Goal: Task Accomplishment & Management: Use online tool/utility

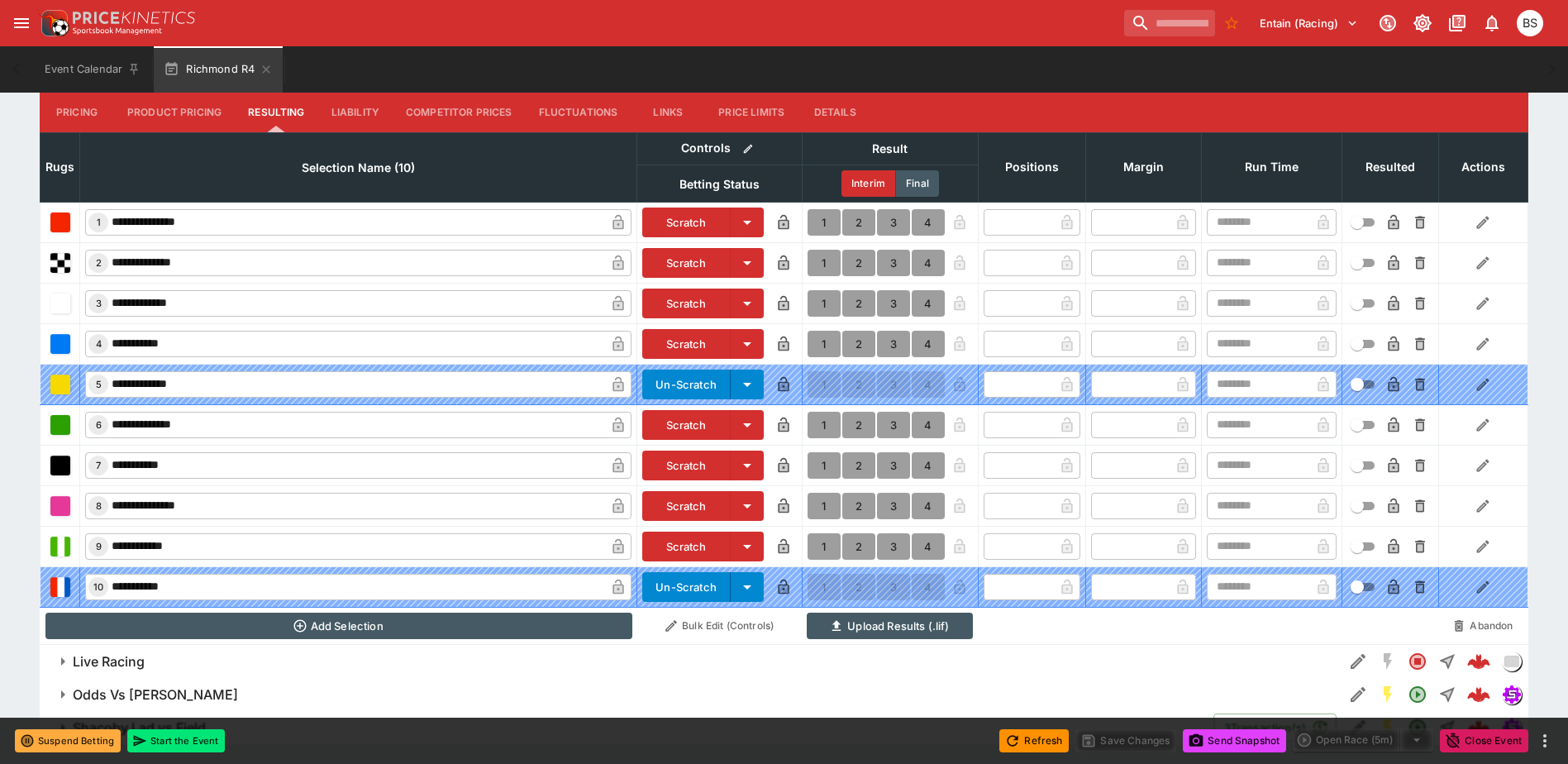
scroll to position [580, 0]
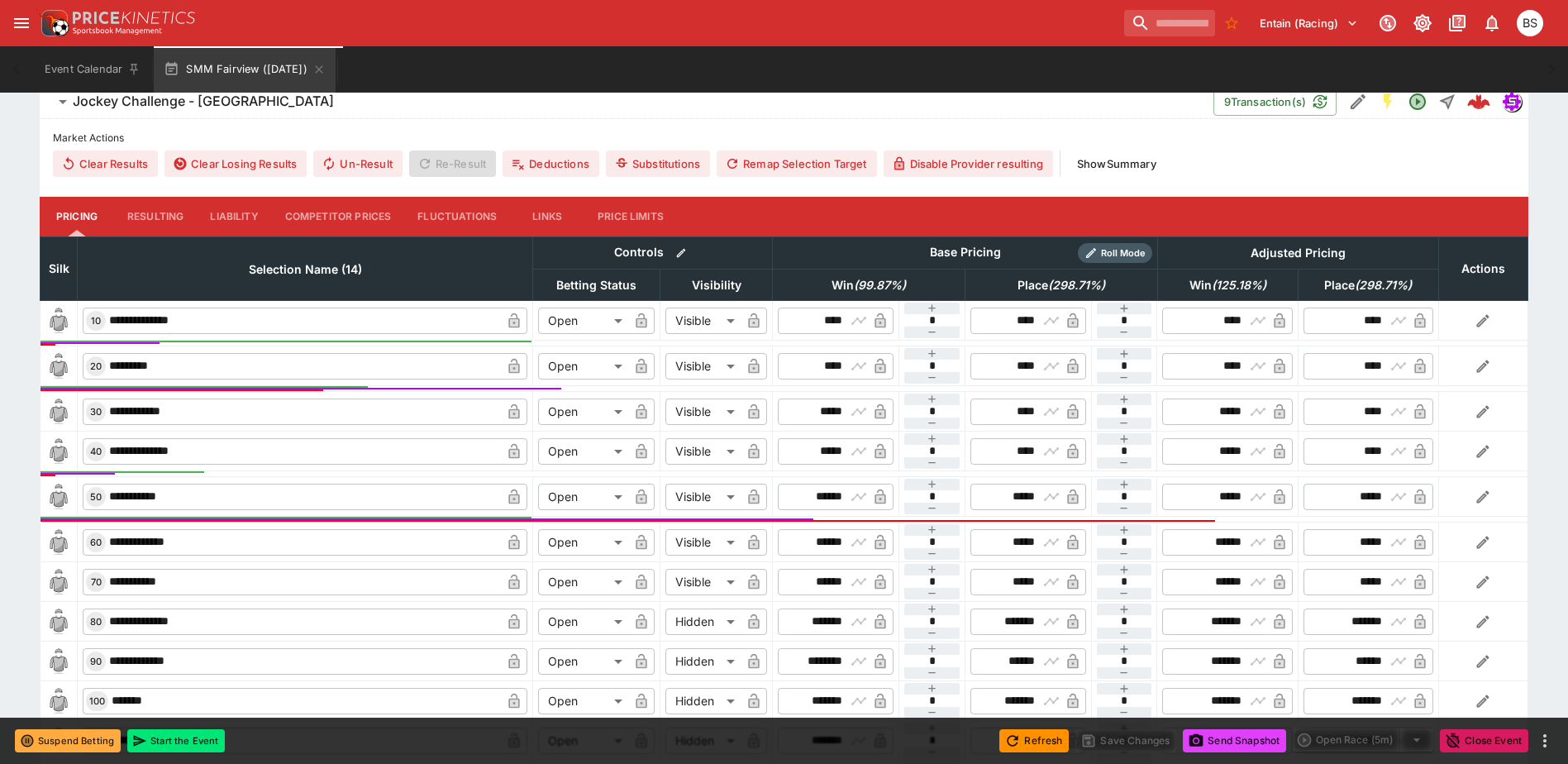
scroll to position [201, 0]
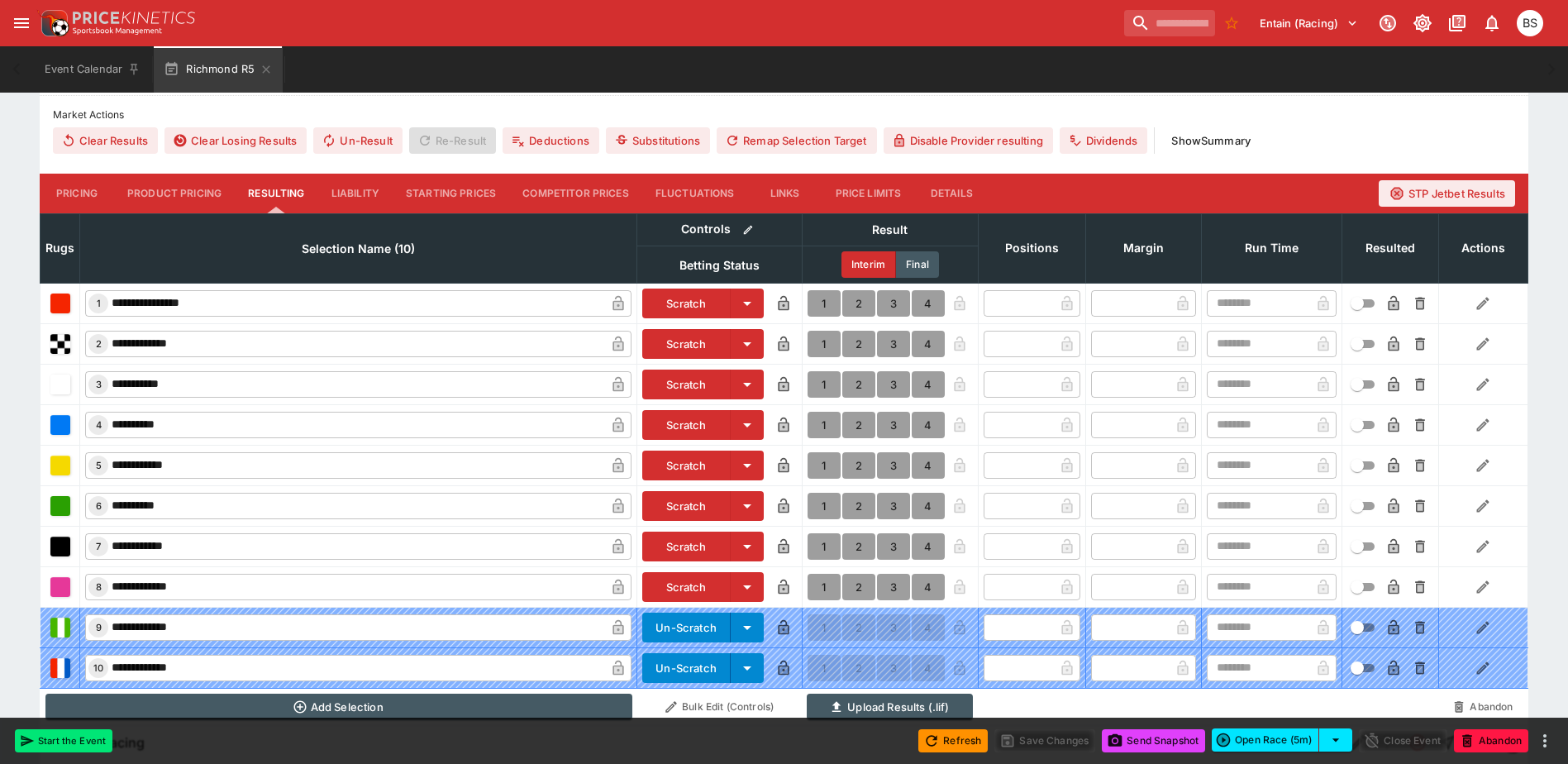
scroll to position [498, 0]
click at [819, 466] on button "1" at bounding box center [823, 465] width 33 height 26
type input "*"
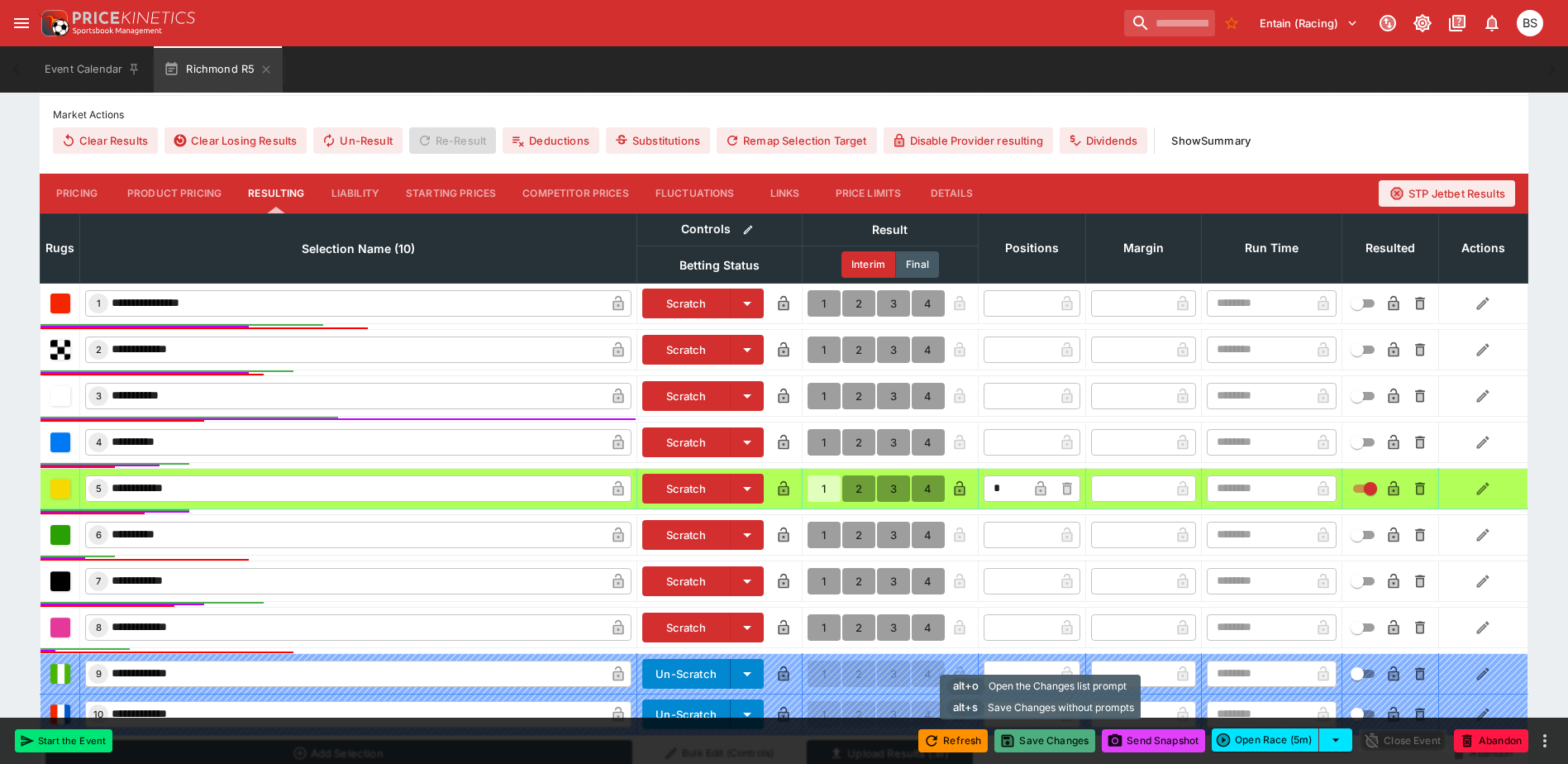
click at [1041, 742] on button "Save Changes" at bounding box center [1045, 741] width 101 height 23
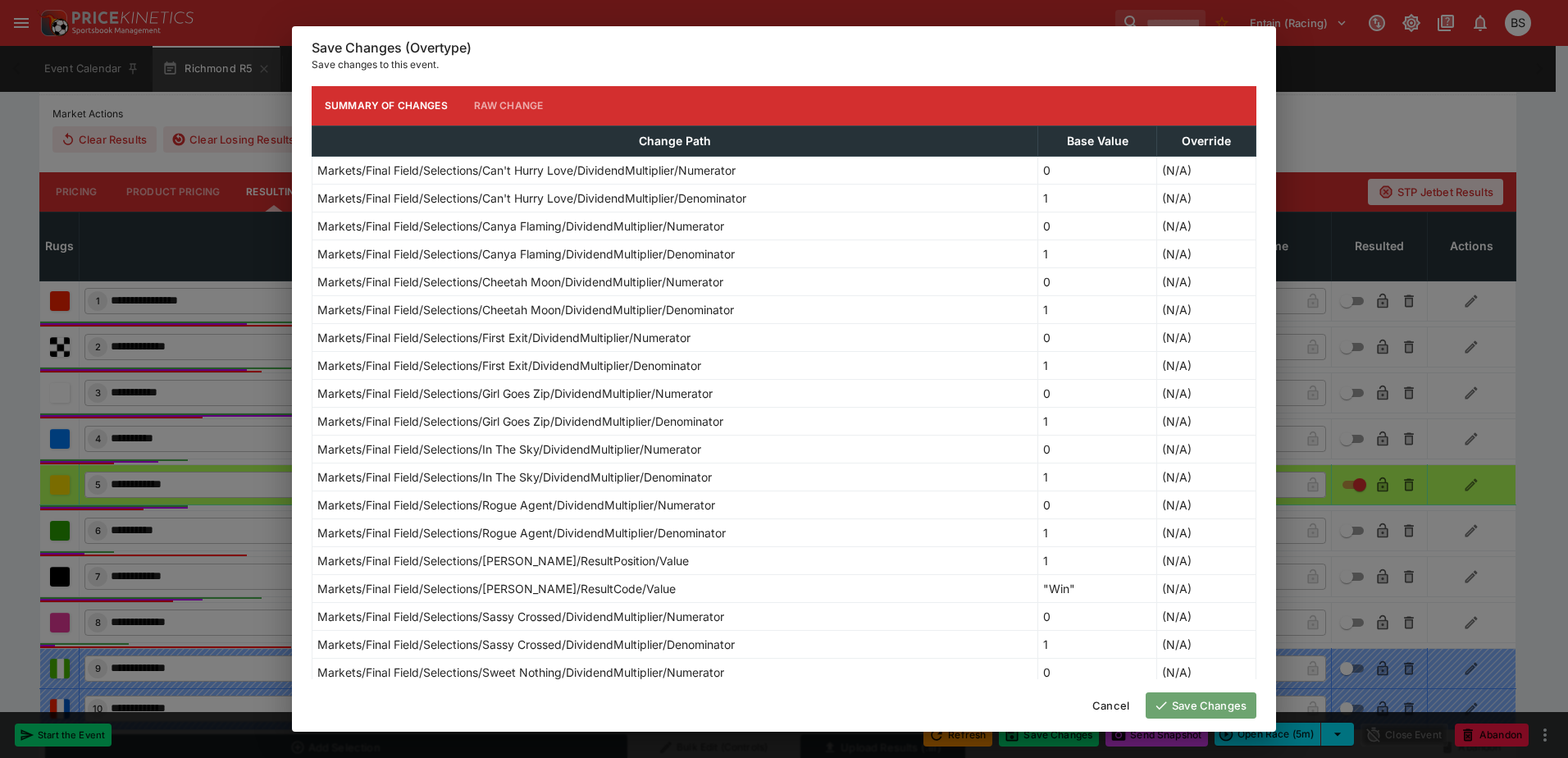
click at [1206, 705] on button "Save Changes" at bounding box center [1201, 705] width 111 height 26
